Goal: Find contact information: Find contact information

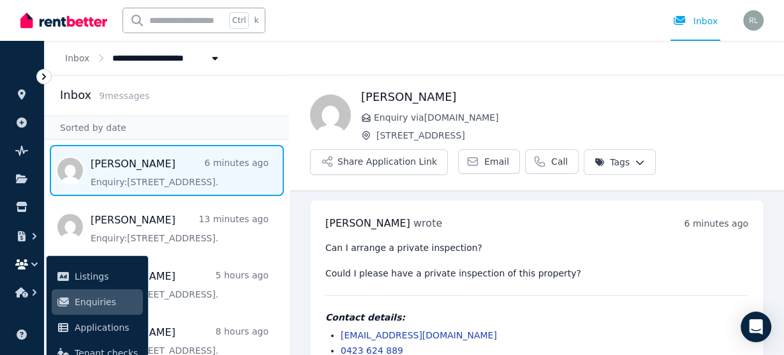
scroll to position [26, 0]
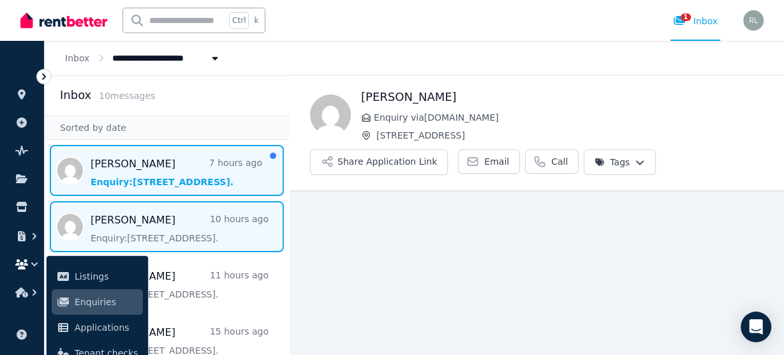
click at [129, 177] on span "Message list" at bounding box center [167, 170] width 244 height 51
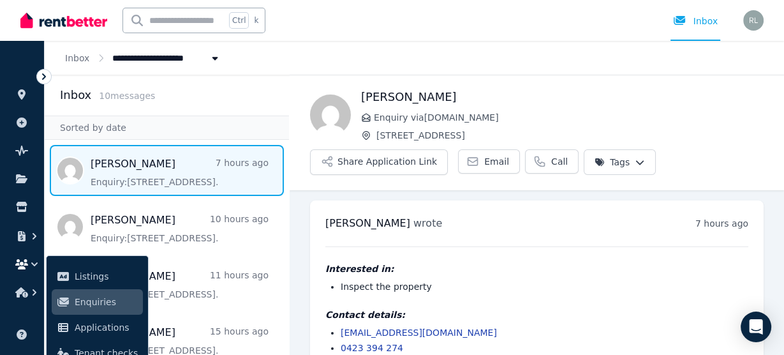
scroll to position [24, 0]
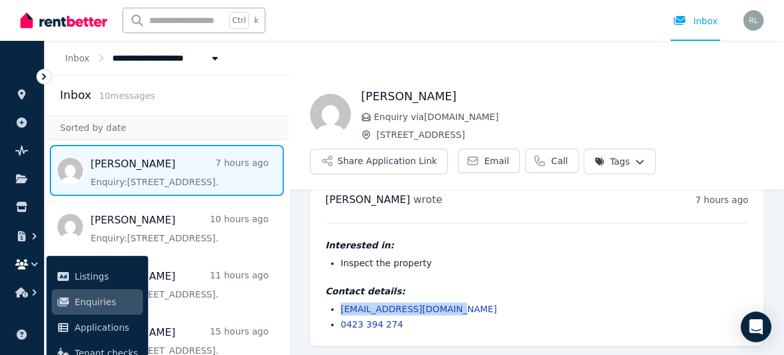
drag, startPoint x: 476, startPoint y: 311, endPoint x: 341, endPoint y: 310, distance: 135.8
click at [341, 310] on li "sdevereux92@hotmail.com" at bounding box center [545, 308] width 408 height 13
copy link "sdevereux92@hotmail.com"
